Goal: Task Accomplishment & Management: Use online tool/utility

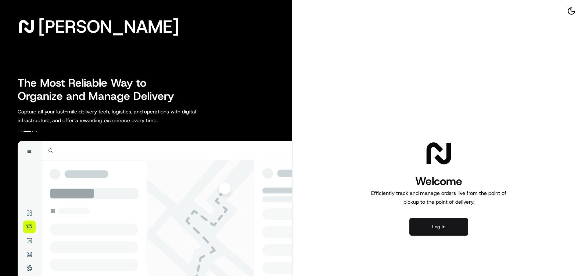
click at [450, 227] on button "Log in" at bounding box center [438, 227] width 59 height 18
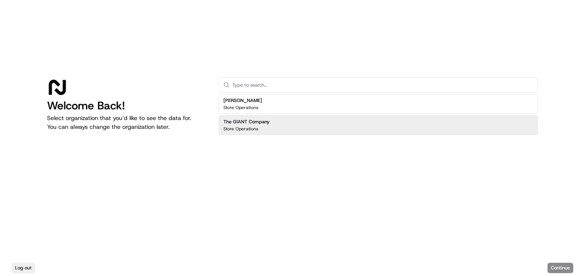
click at [270, 125] on div "The GIANT Company Store Operations" at bounding box center [378, 125] width 319 height 20
click at [569, 264] on button "Continue" at bounding box center [560, 268] width 26 height 10
